Goal: Task Accomplishment & Management: Manage account settings

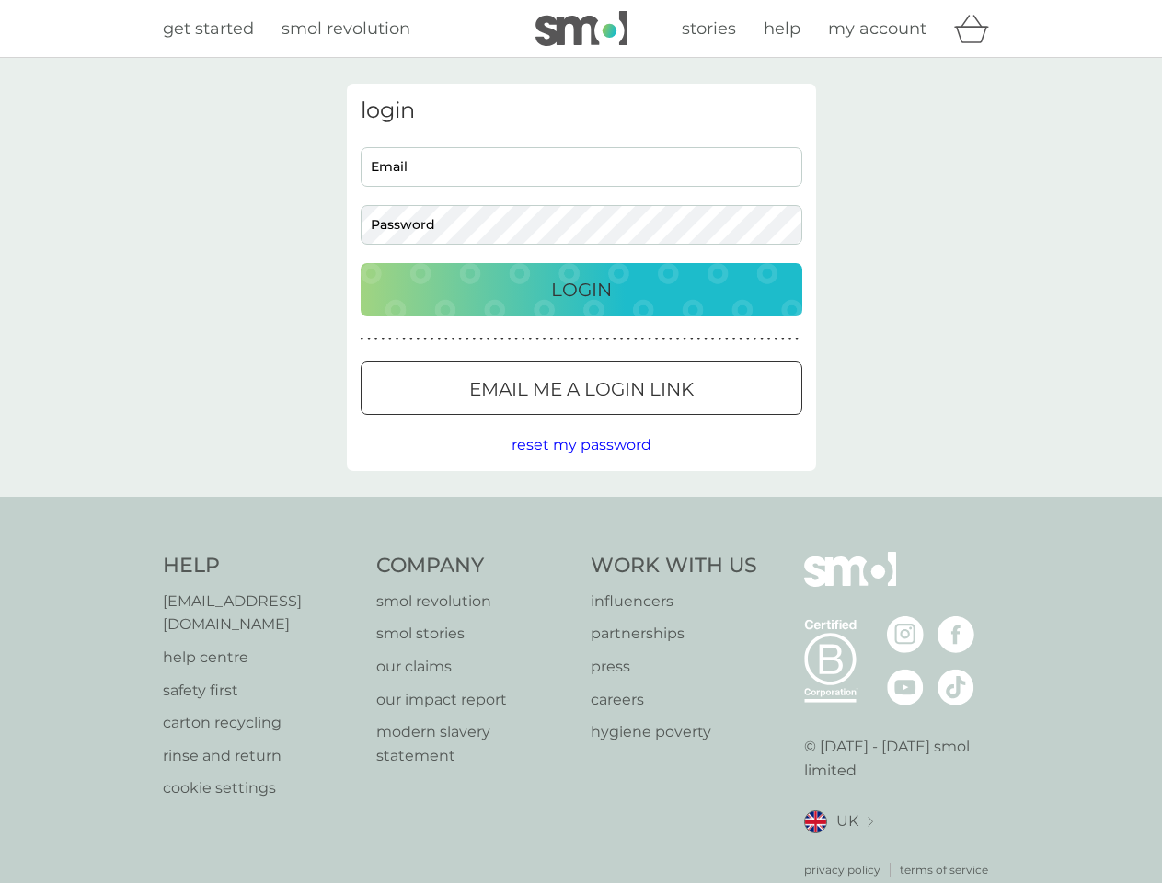
click at [977, 29] on icon "basket" at bounding box center [971, 29] width 35 height 29
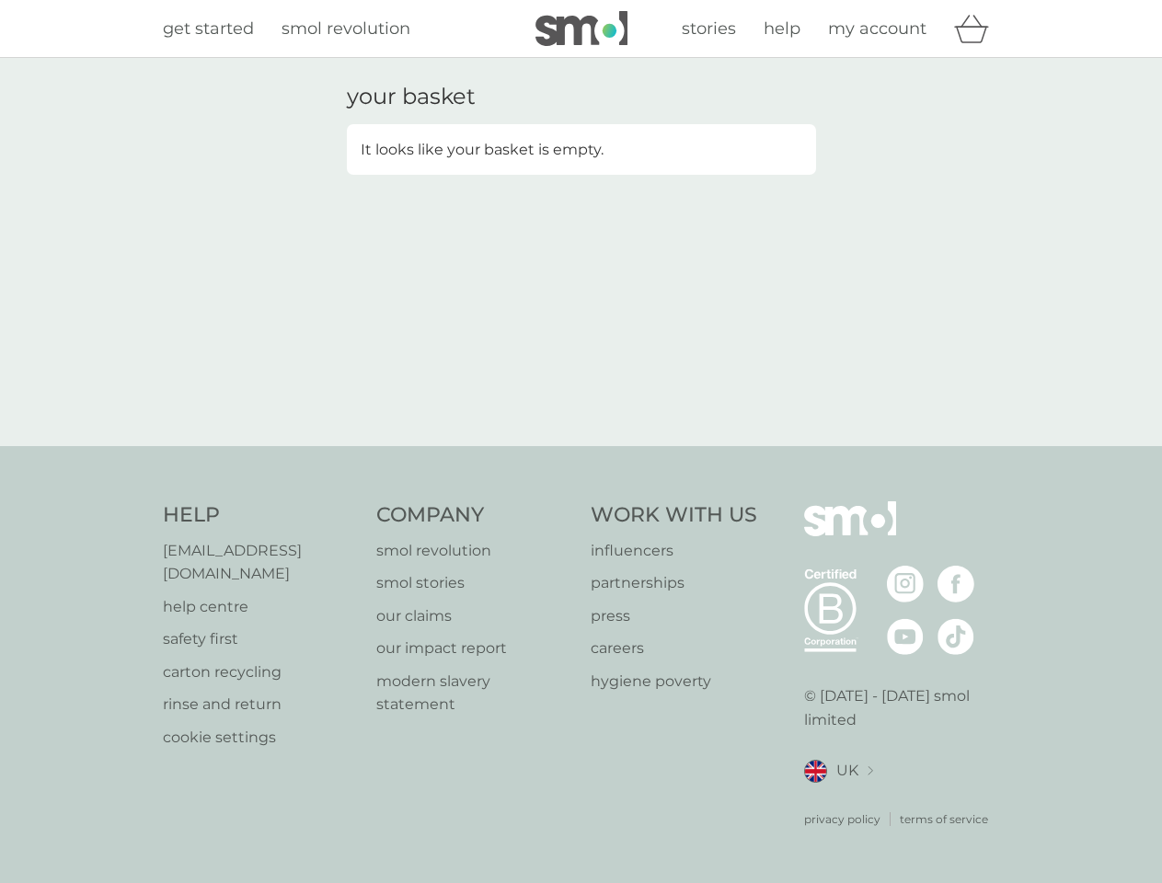
click at [581, 388] on div "your basket It looks like your basket is empty." at bounding box center [581, 252] width 497 height 337
click at [581, 445] on div "your basket It looks like your basket is empty." at bounding box center [581, 252] width 1162 height 388
click at [838, 799] on div "privacy policy terms of service" at bounding box center [902, 805] width 196 height 45
